Goal: Transaction & Acquisition: Purchase product/service

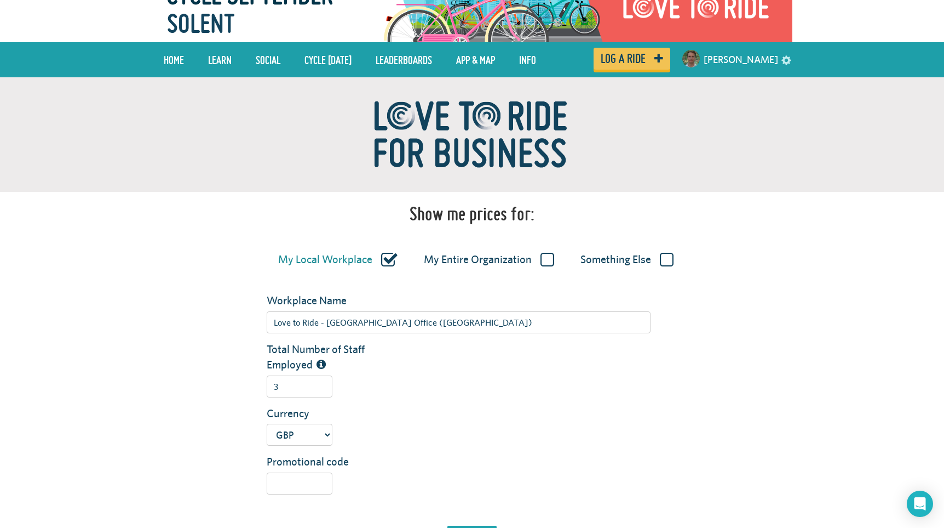
scroll to position [35, 0]
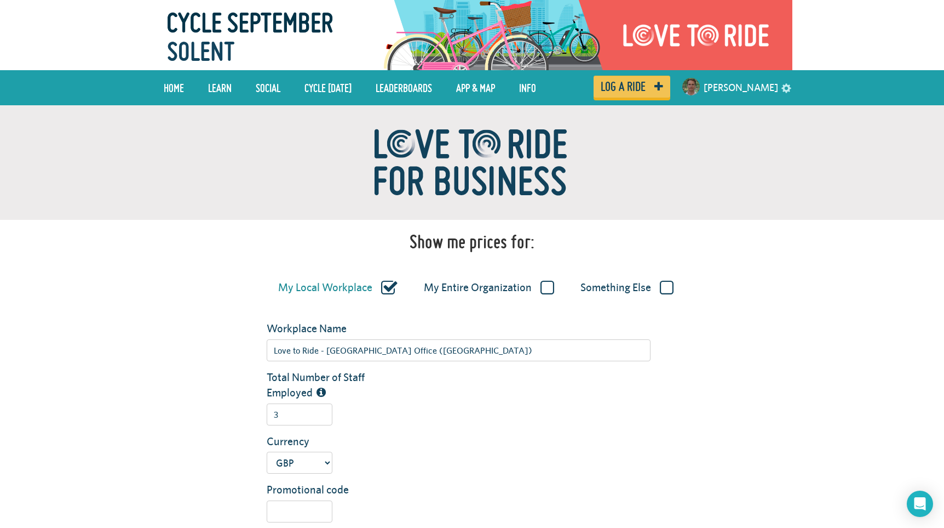
click at [548, 285] on label "My Entire Organization" at bounding box center [489, 287] width 130 height 14
click at [0, 0] on input "My Entire Organization" at bounding box center [0, 0] width 0 height 0
type input "Love to Ride Global"
click at [302, 416] on input "29" at bounding box center [300, 414] width 66 height 22
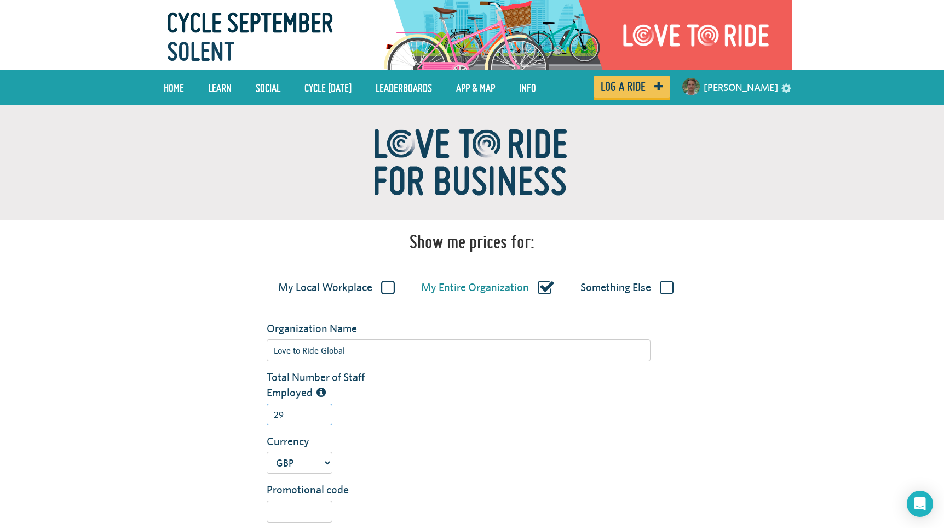
click at [302, 416] on input "29" at bounding box center [300, 414] width 66 height 22
type input "6000"
click at [463, 437] on div "Currency USD GBP AUD NZD EUR CAD" at bounding box center [526, 453] width 534 height 41
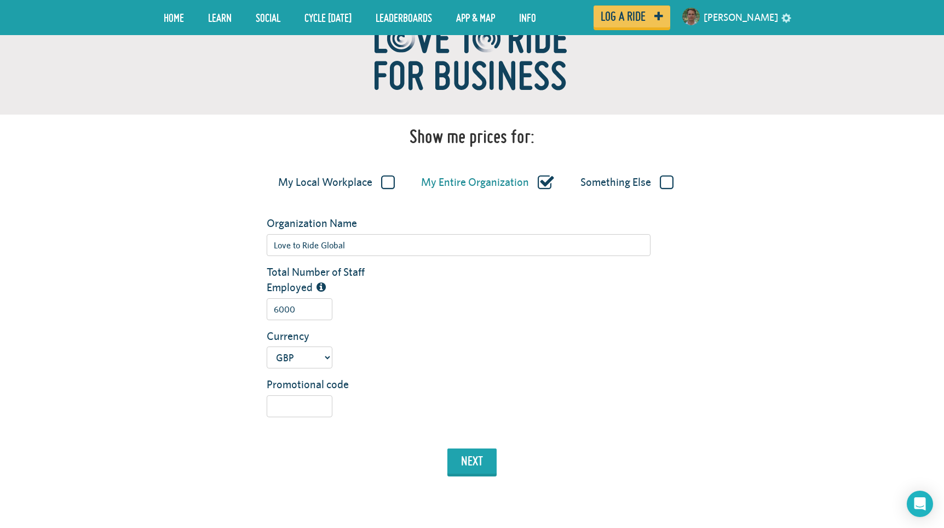
click at [461, 443] on div "Organization Name Love to Ride Global Total Number of Staff Employed 6000 Estim…" at bounding box center [472, 347] width 624 height 265
click at [461, 458] on button "next" at bounding box center [472, 460] width 49 height 25
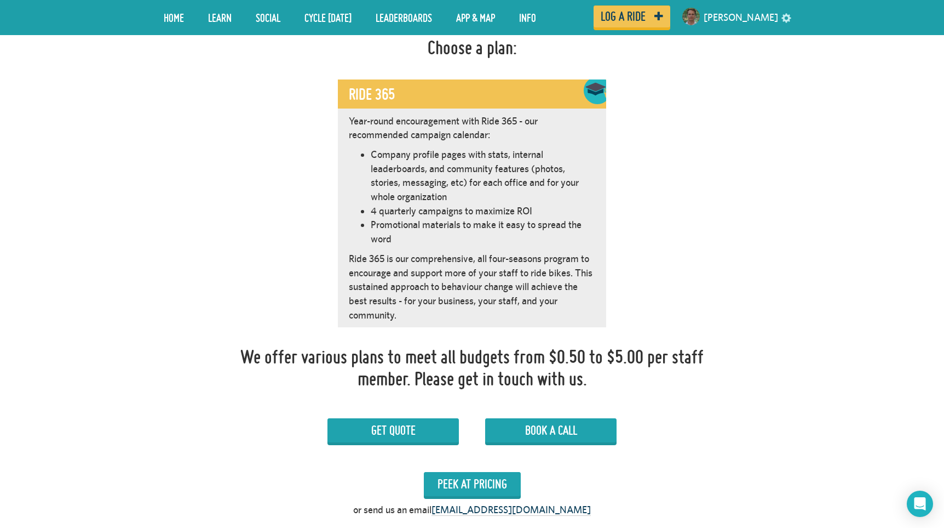
scroll to position [618, 0]
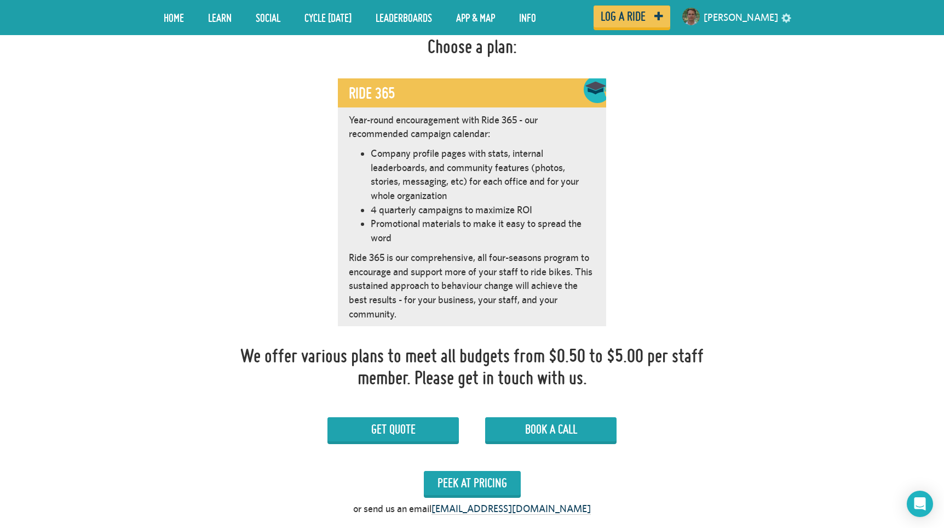
click at [476, 282] on p "Ride 365 is our comprehensive, all four-seasons program to encourage and suppor…" at bounding box center [472, 285] width 246 height 71
click at [472, 481] on button "Peek at Pricing" at bounding box center [472, 483] width 97 height 24
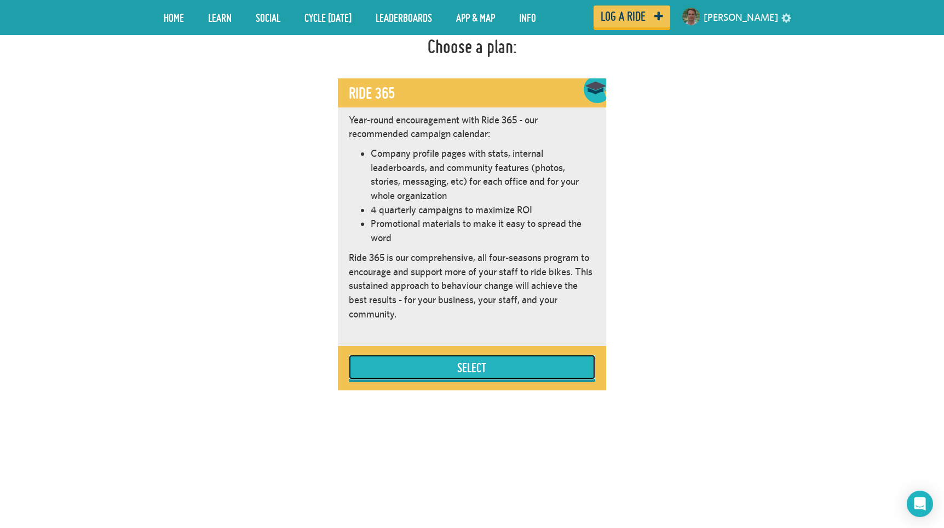
click at [471, 364] on button "Select" at bounding box center [472, 366] width 246 height 25
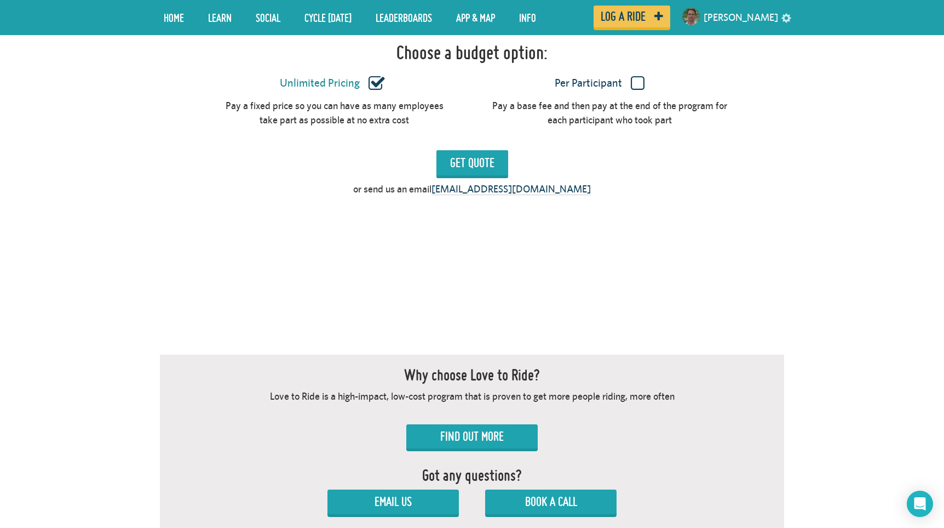
scroll to position [1049, 0]
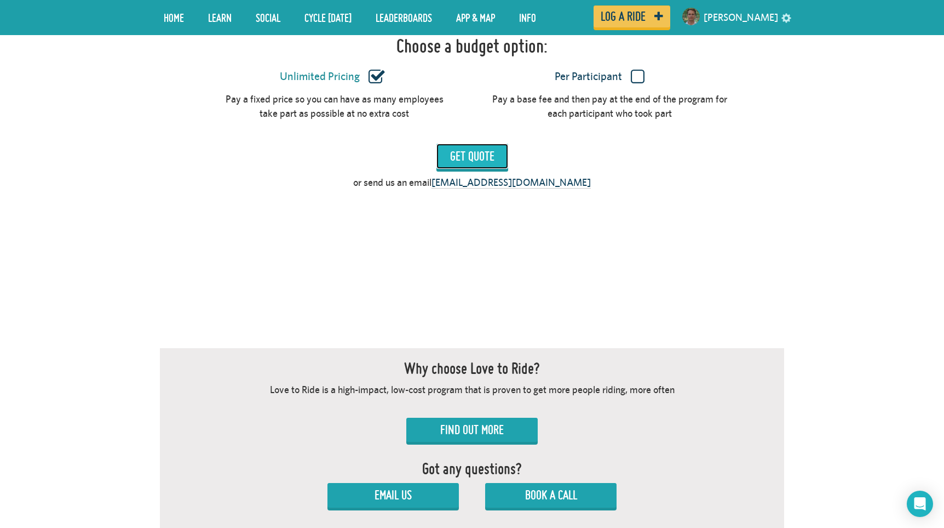
click at [471, 164] on input "Get Quote" at bounding box center [473, 156] width 72 height 25
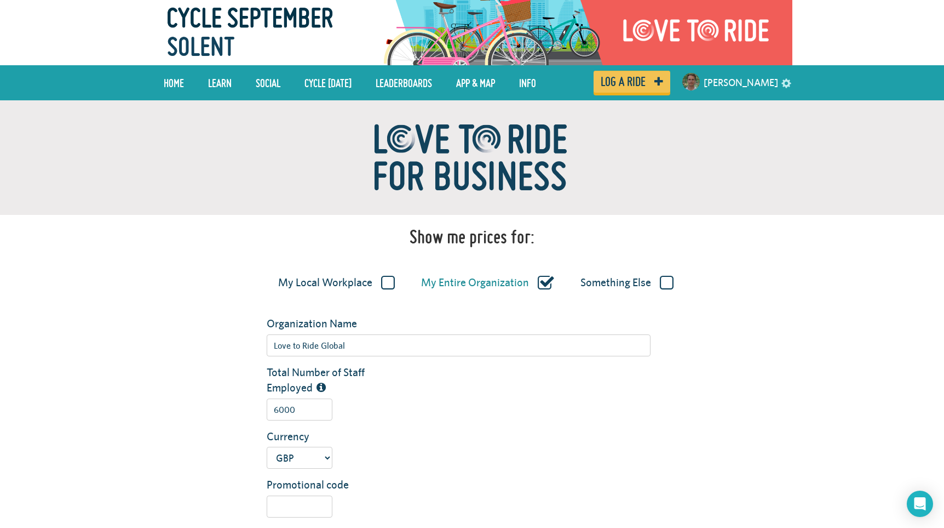
scroll to position [0, 0]
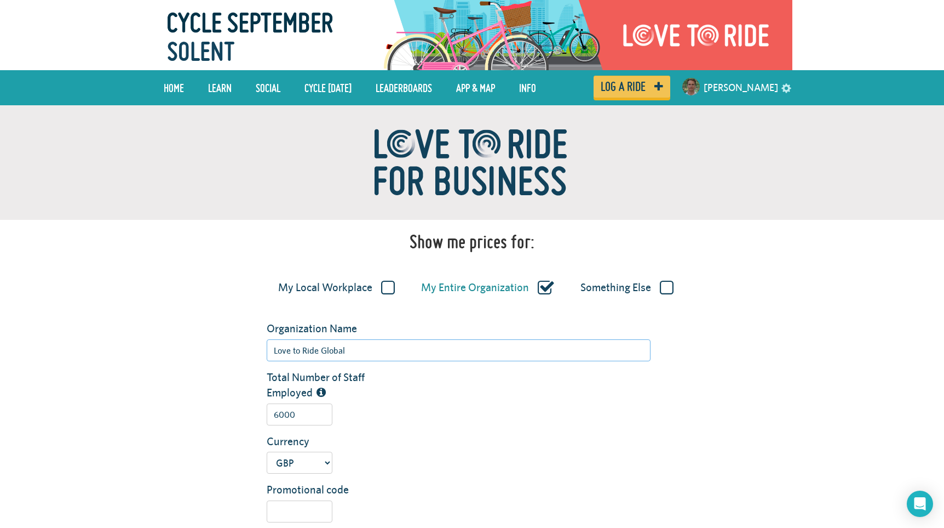
click at [303, 347] on input "Love to Ride Global" at bounding box center [459, 350] width 384 height 22
type input "Universsity of S"
click at [287, 417] on input "6000" at bounding box center [300, 414] width 66 height 22
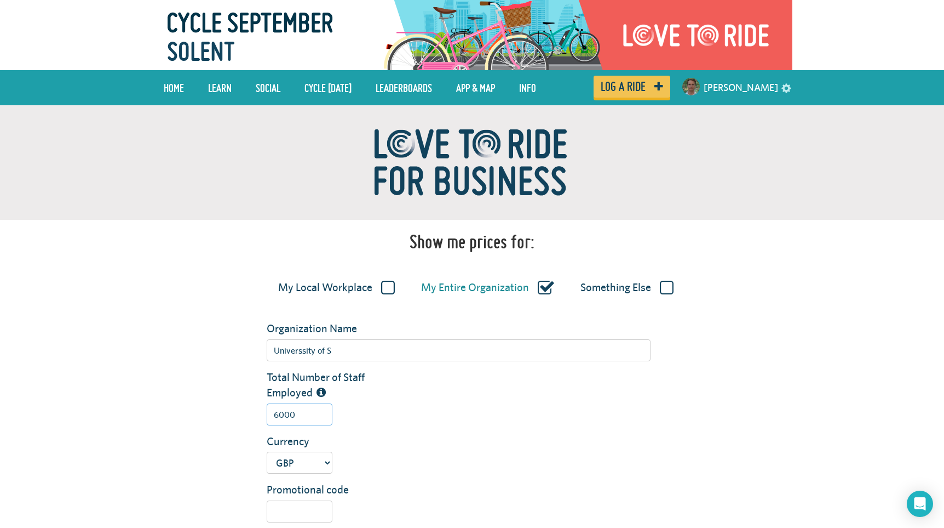
click at [287, 417] on input "6000" at bounding box center [300, 414] width 66 height 22
type input "1"
click at [364, 417] on div "1" at bounding box center [459, 414] width 400 height 22
click at [302, 352] on input "Universsity of S" at bounding box center [459, 350] width 384 height 22
click at [338, 353] on input "University of S" at bounding box center [459, 350] width 384 height 22
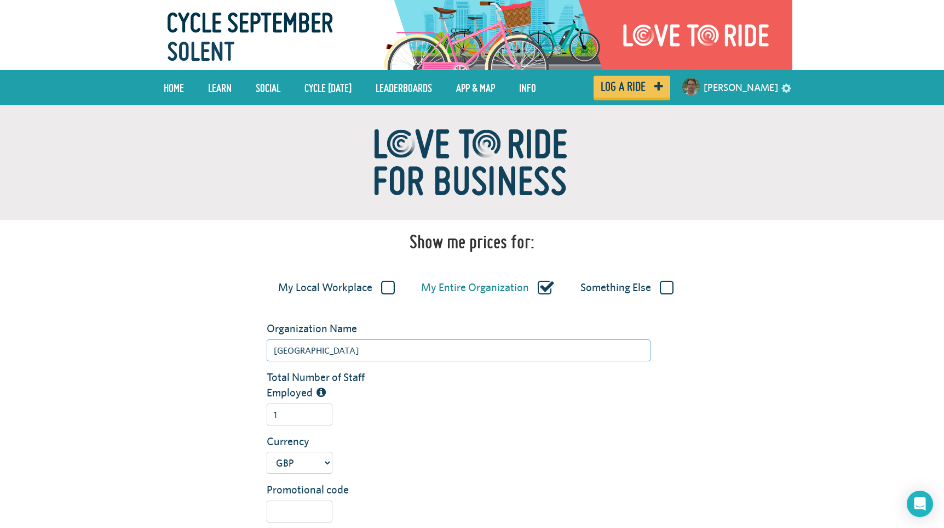
type input "[GEOGRAPHIC_DATA]"
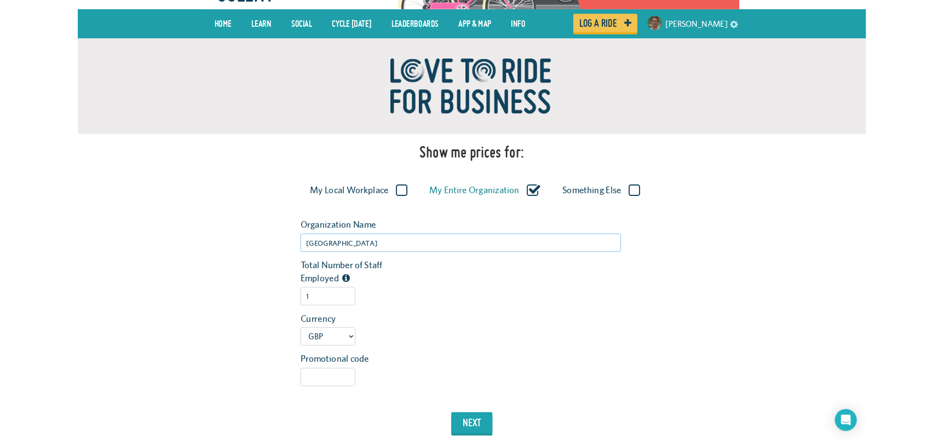
scroll to position [86, 0]
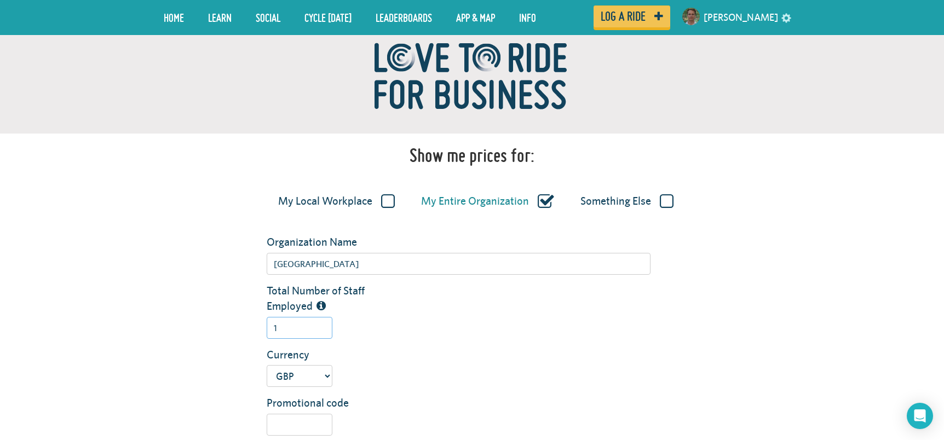
click at [294, 328] on input "1" at bounding box center [300, 328] width 66 height 22
click at [286, 337] on input "1" at bounding box center [300, 328] width 66 height 22
click at [284, 329] on input "1" at bounding box center [300, 328] width 66 height 22
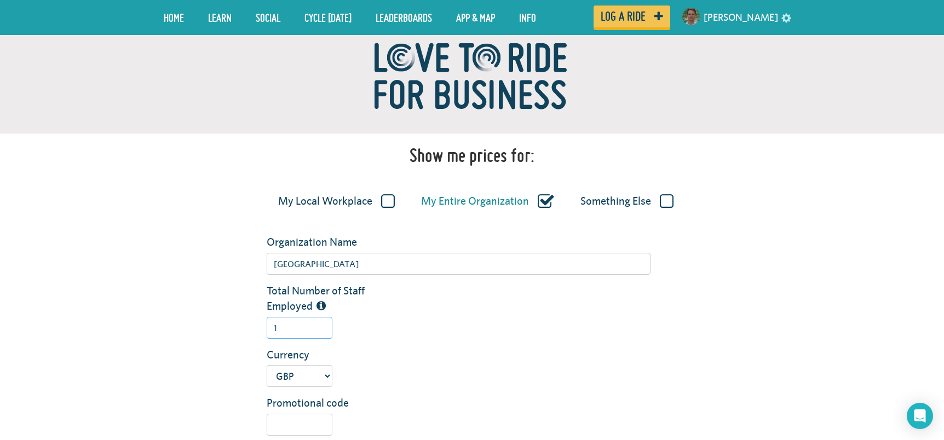
click at [284, 329] on input "1" at bounding box center [300, 328] width 66 height 22
type input "6000"
click at [383, 352] on label "Currency" at bounding box center [326, 355] width 134 height 16
click at [332, 365] on select "USD GBP AUD NZD EUR CAD" at bounding box center [300, 376] width 66 height 22
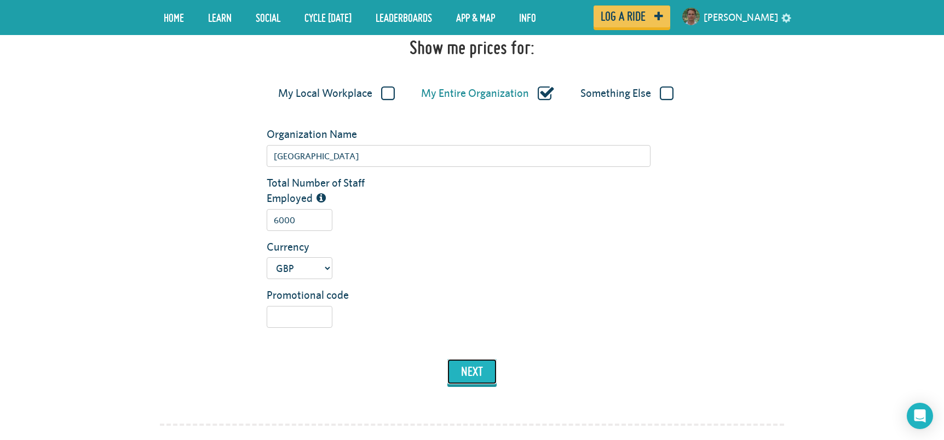
click at [473, 369] on button "next" at bounding box center [472, 371] width 49 height 25
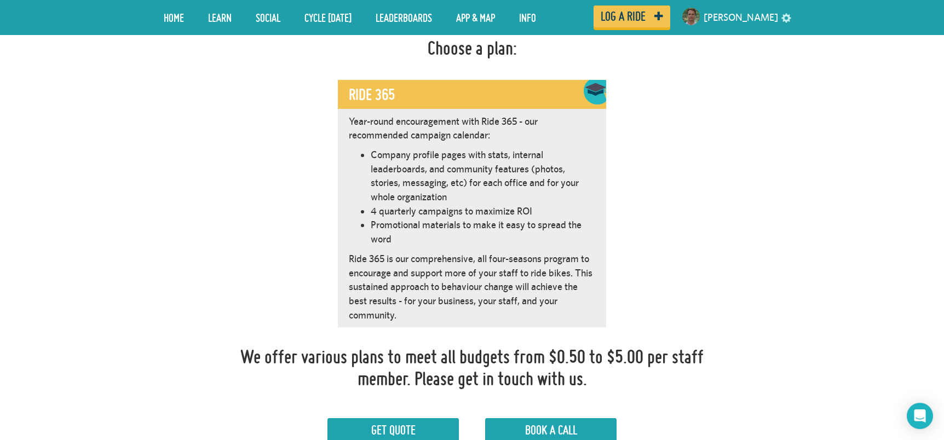
scroll to position [618, 0]
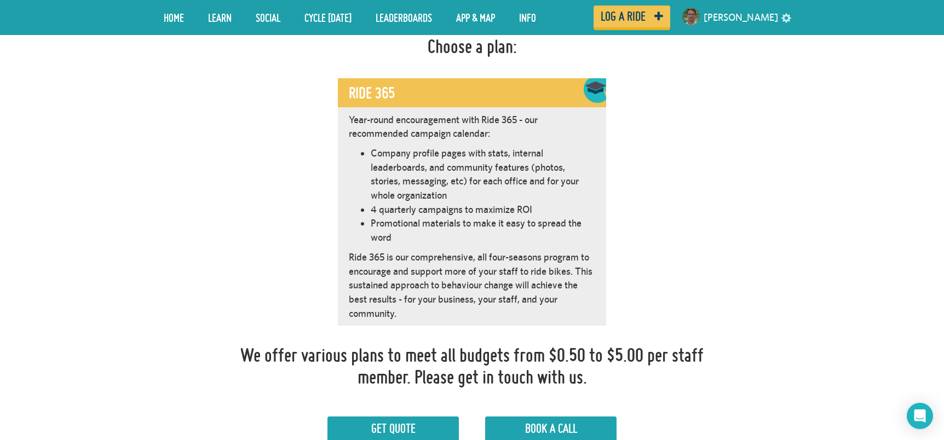
click at [423, 204] on li "4 quarterly campaigns to maximize ROI" at bounding box center [483, 210] width 225 height 14
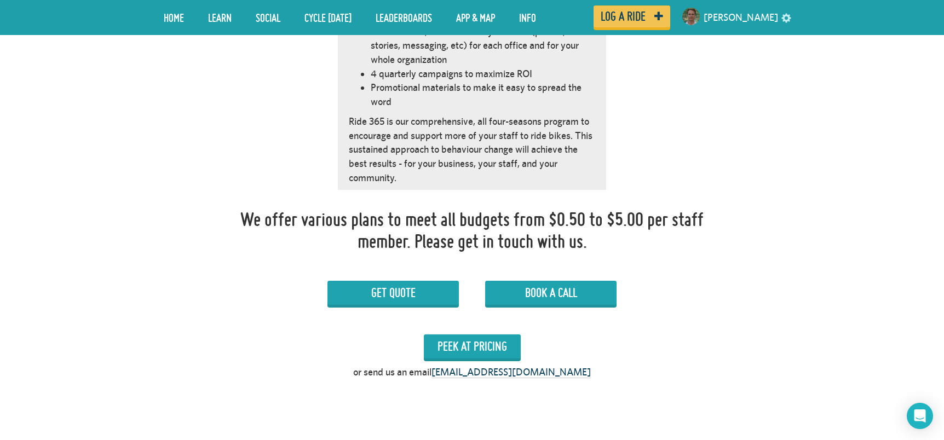
click at [500, 280] on div "We offer various plans to meet all budgets from $0.50 to $5.00 per staff member…" at bounding box center [472, 291] width 624 height 187
click at [513, 259] on div "We offer various plans to meet all budgets from $0.50 to $5.00 per staff member…" at bounding box center [472, 291] width 624 height 187
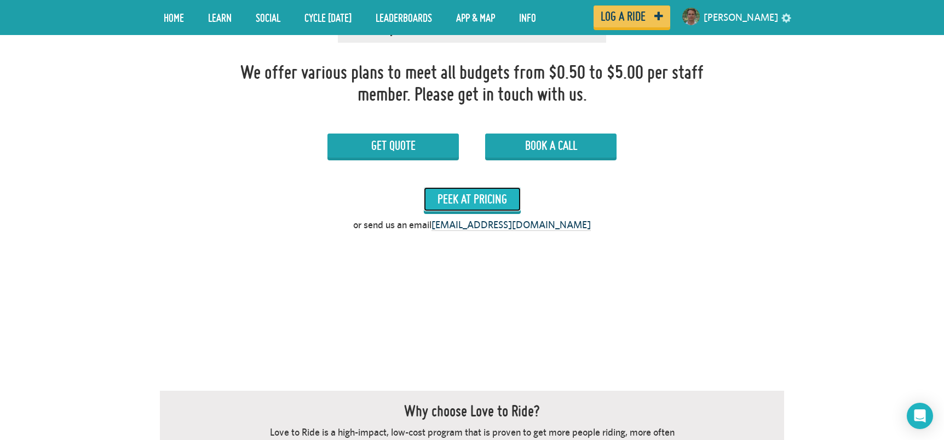
click at [488, 195] on button "Peek at Pricing" at bounding box center [472, 199] width 97 height 24
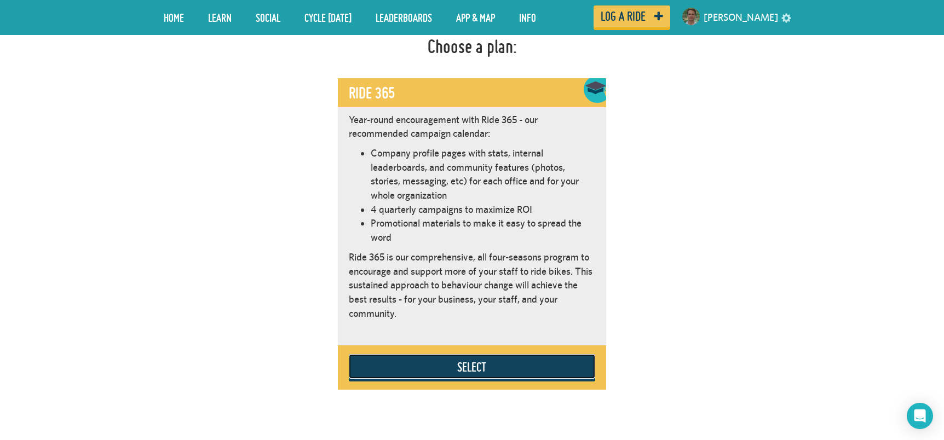
click at [457, 372] on button "Select" at bounding box center [472, 366] width 246 height 25
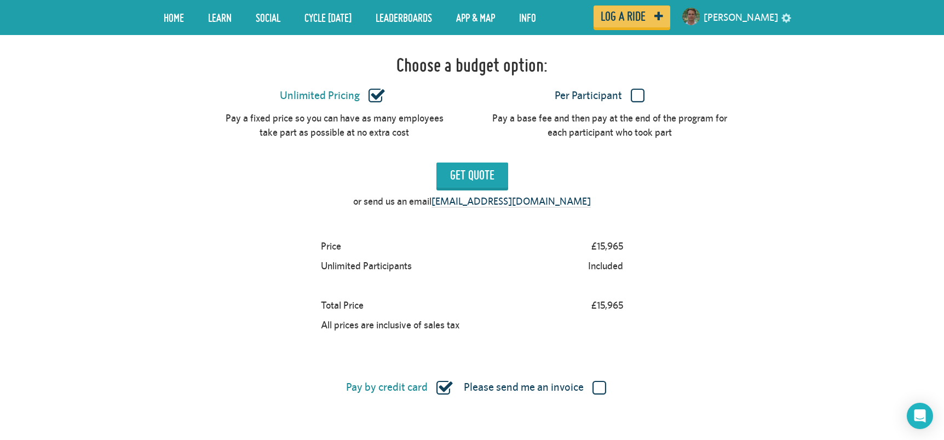
scroll to position [1049, 0]
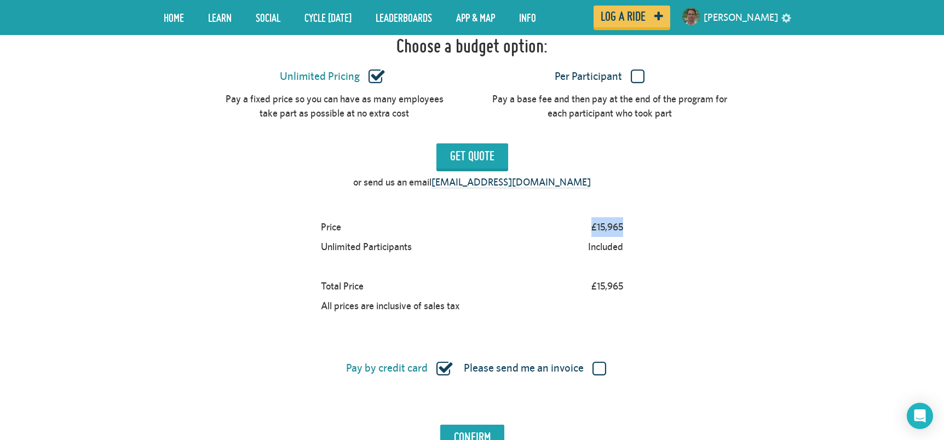
drag, startPoint x: 588, startPoint y: 227, endPoint x: 644, endPoint y: 227, distance: 55.3
click at [644, 227] on div "Price £15,965 Unlimited Participants Included Total Price £15,965 All prices ar…" at bounding box center [472, 266] width 624 height 99
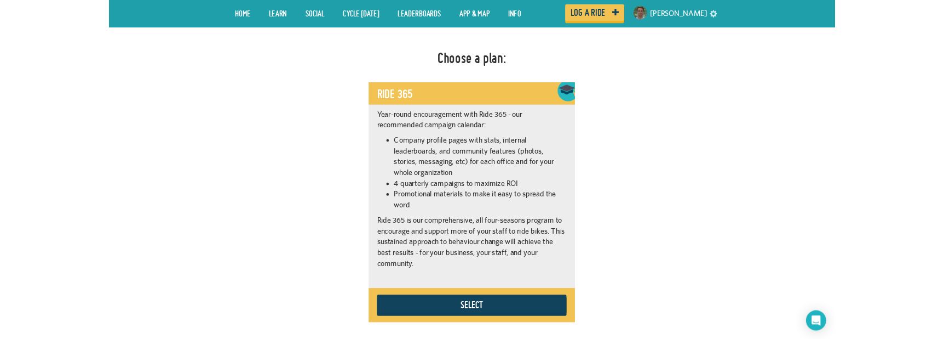
scroll to position [589, 0]
